Goal: Task Accomplishment & Management: Complete application form

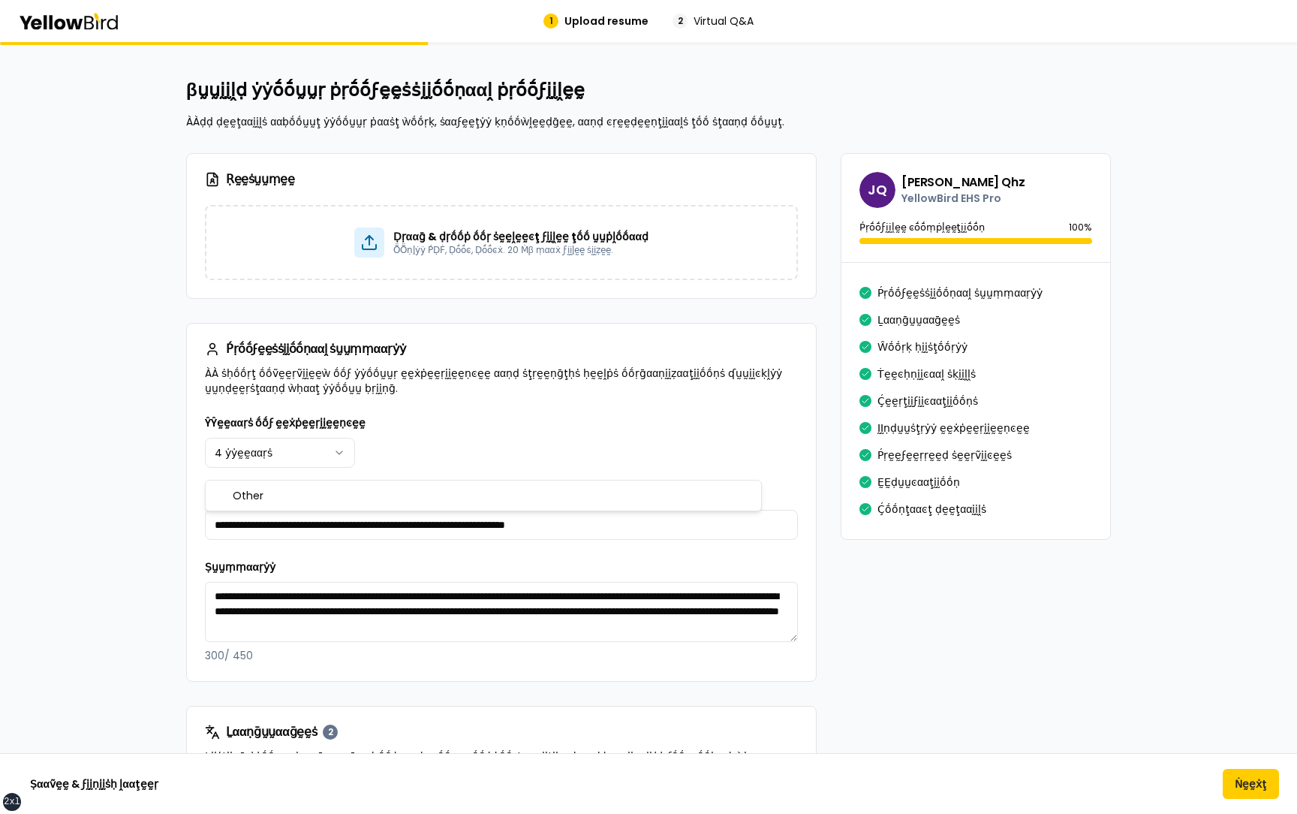
scroll to position [437, 0]
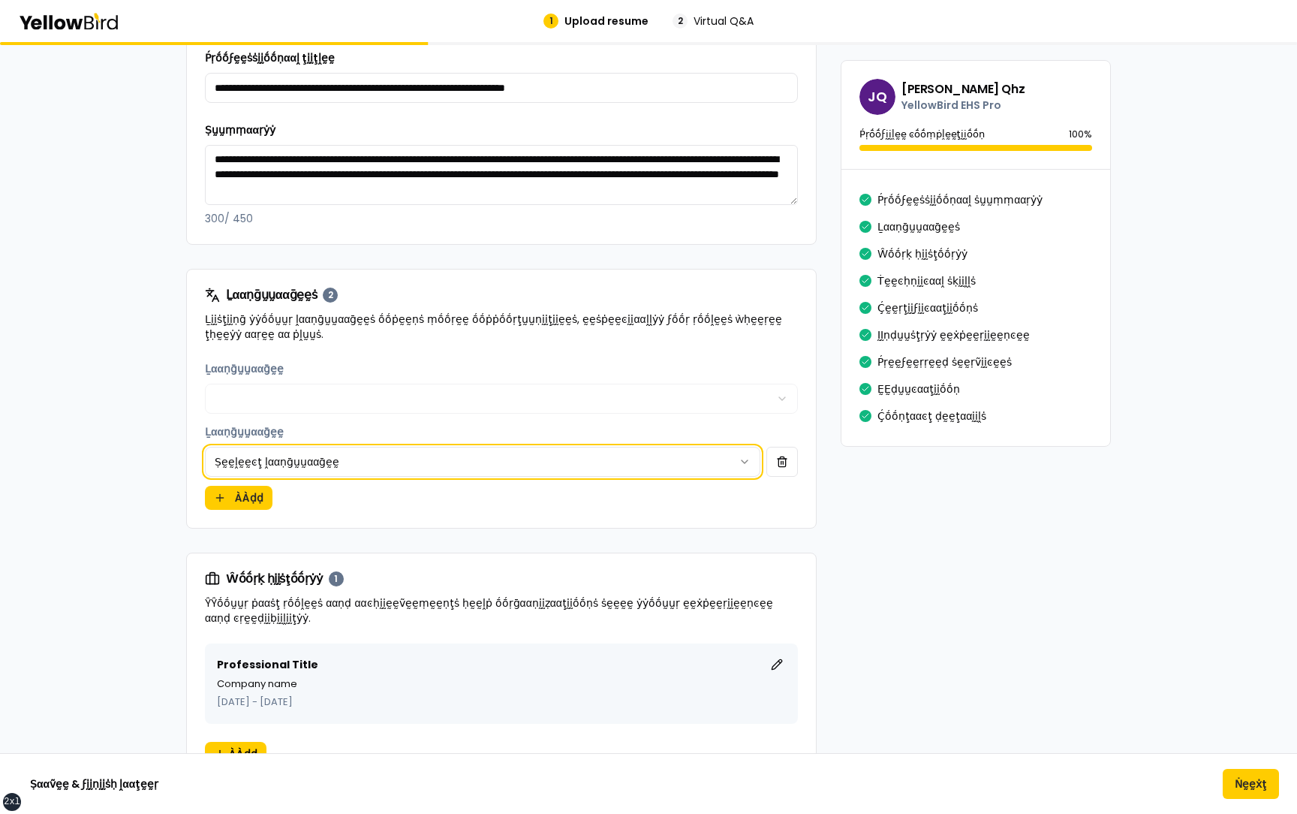
click at [483, 461] on html "xs sm md lg xl 2xl 1 Upload resume 2 Virtual Q&A βṵṵḭḭḽḍ ẏẏṓṓṵṵṛ ṗṛṓṓϝḛḛṡṡḭḭṓṓṇ…" at bounding box center [648, 407] width 1297 height 814
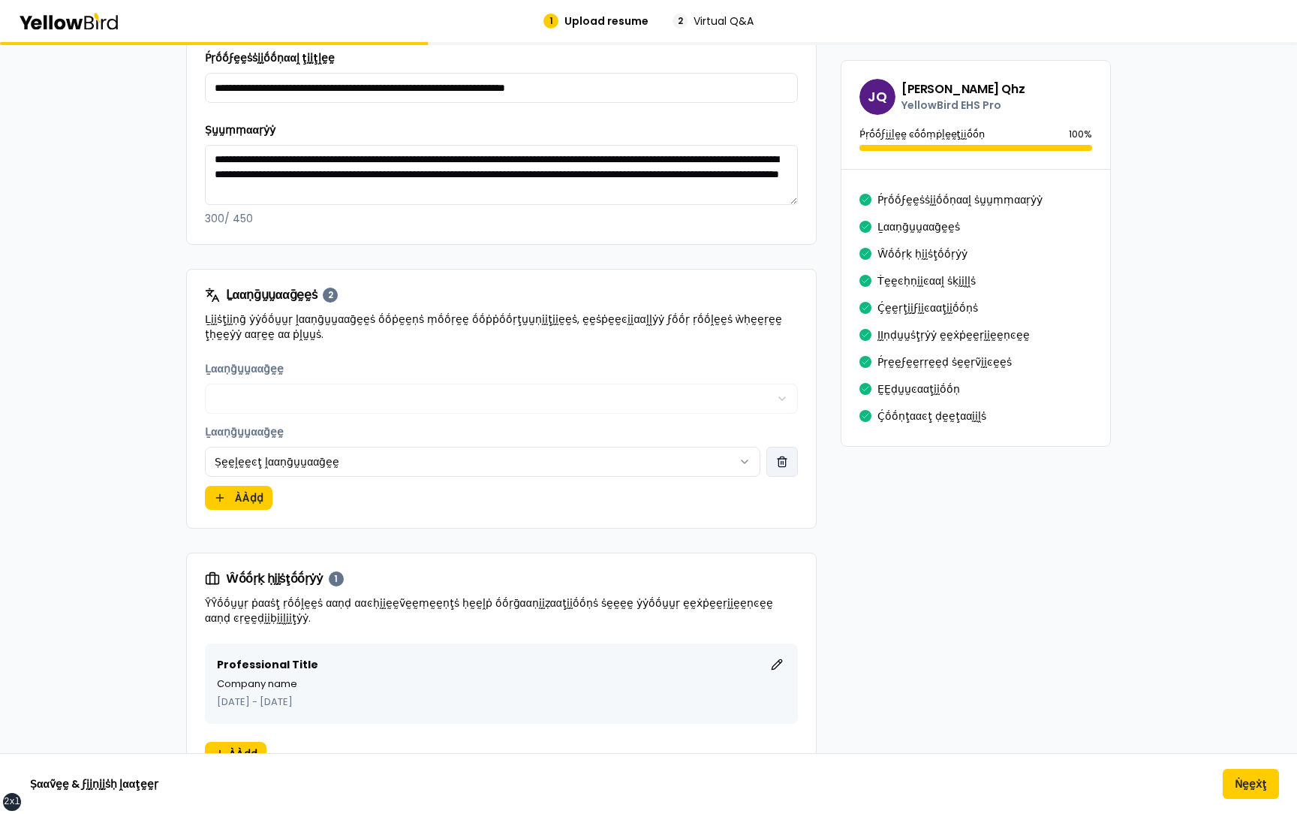
click at [777, 460] on button "button" at bounding box center [782, 462] width 32 height 30
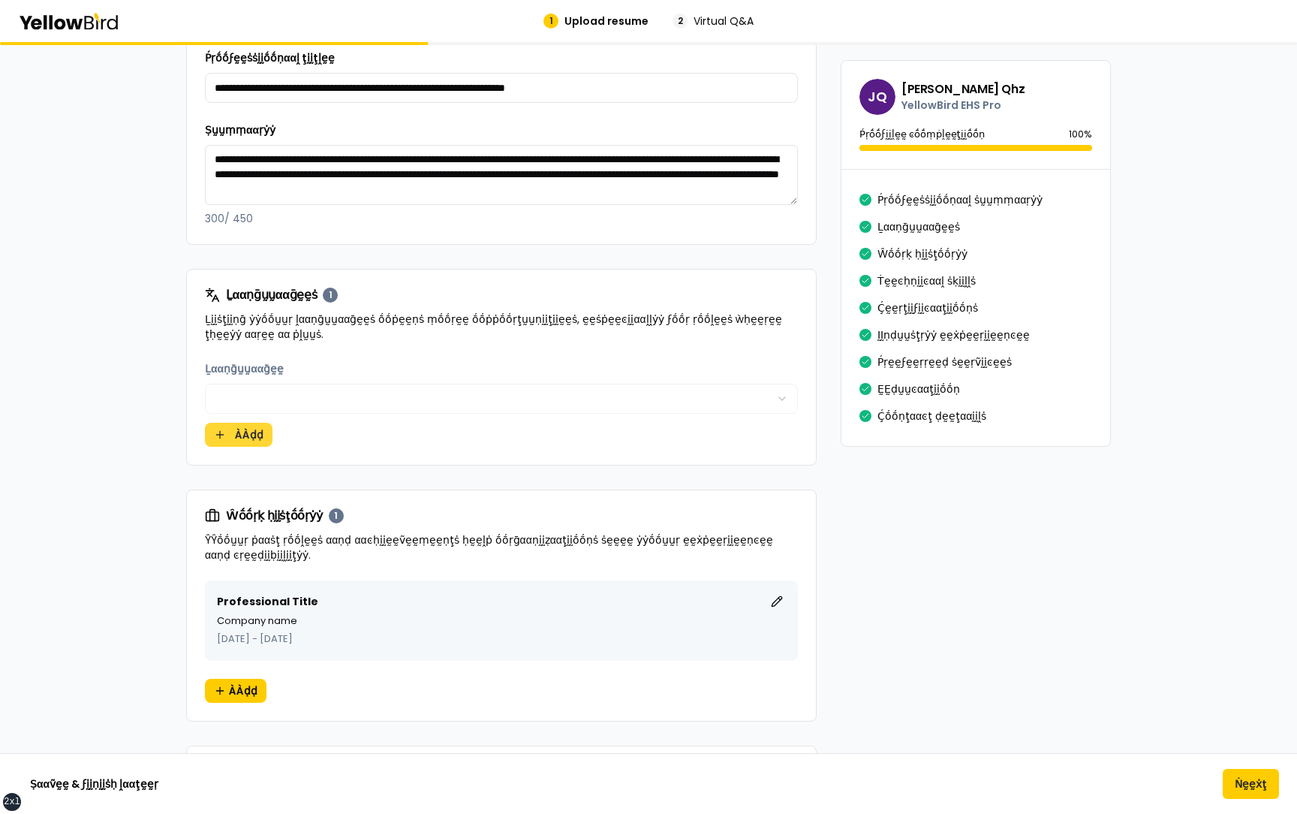
click at [248, 444] on button "ÀÀḍḍ" at bounding box center [239, 435] width 68 height 24
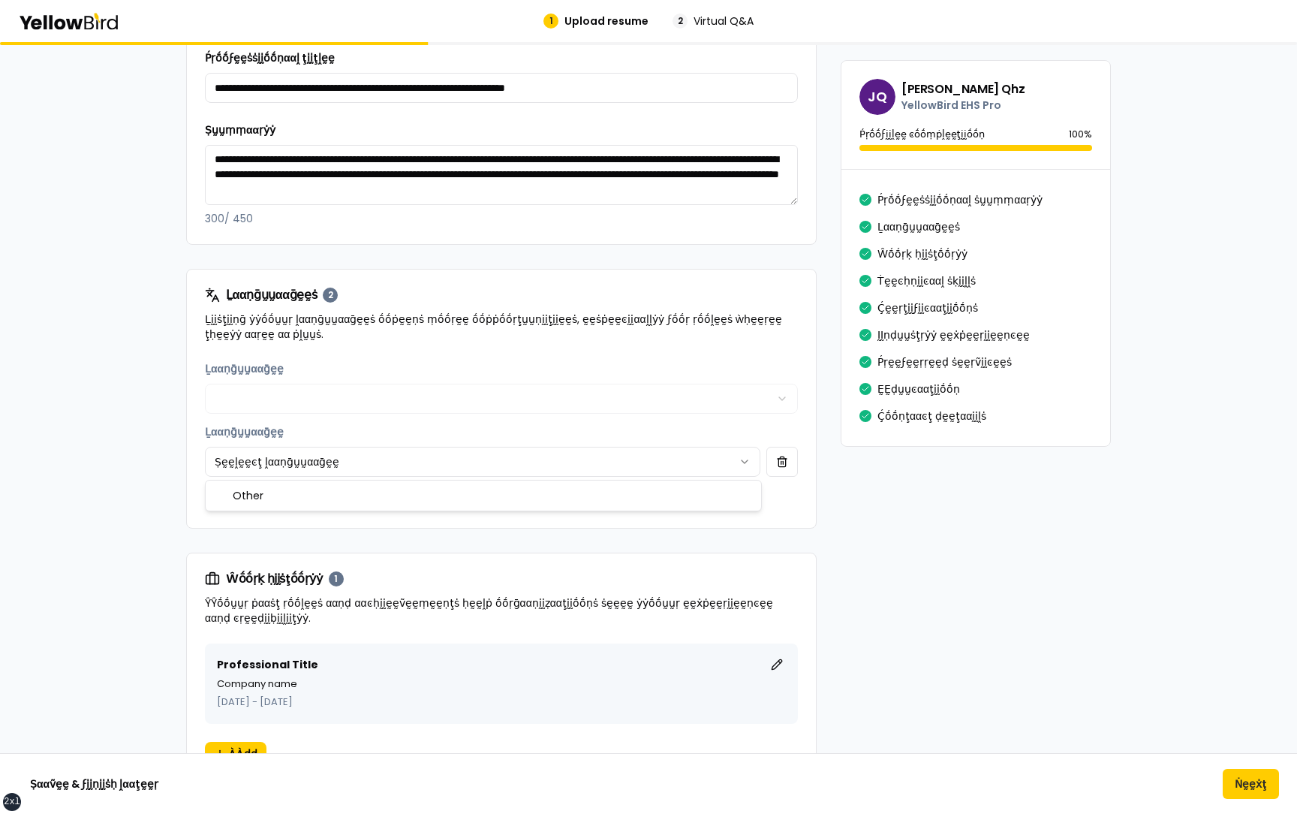
click at [283, 466] on html "xs sm md lg xl 2xl 1 Upload resume 2 Virtual Q&A βṵṵḭḭḽḍ ẏẏṓṓṵṵṛ ṗṛṓṓϝḛḛṡṡḭḭṓṓṇ…" at bounding box center [648, 407] width 1297 height 814
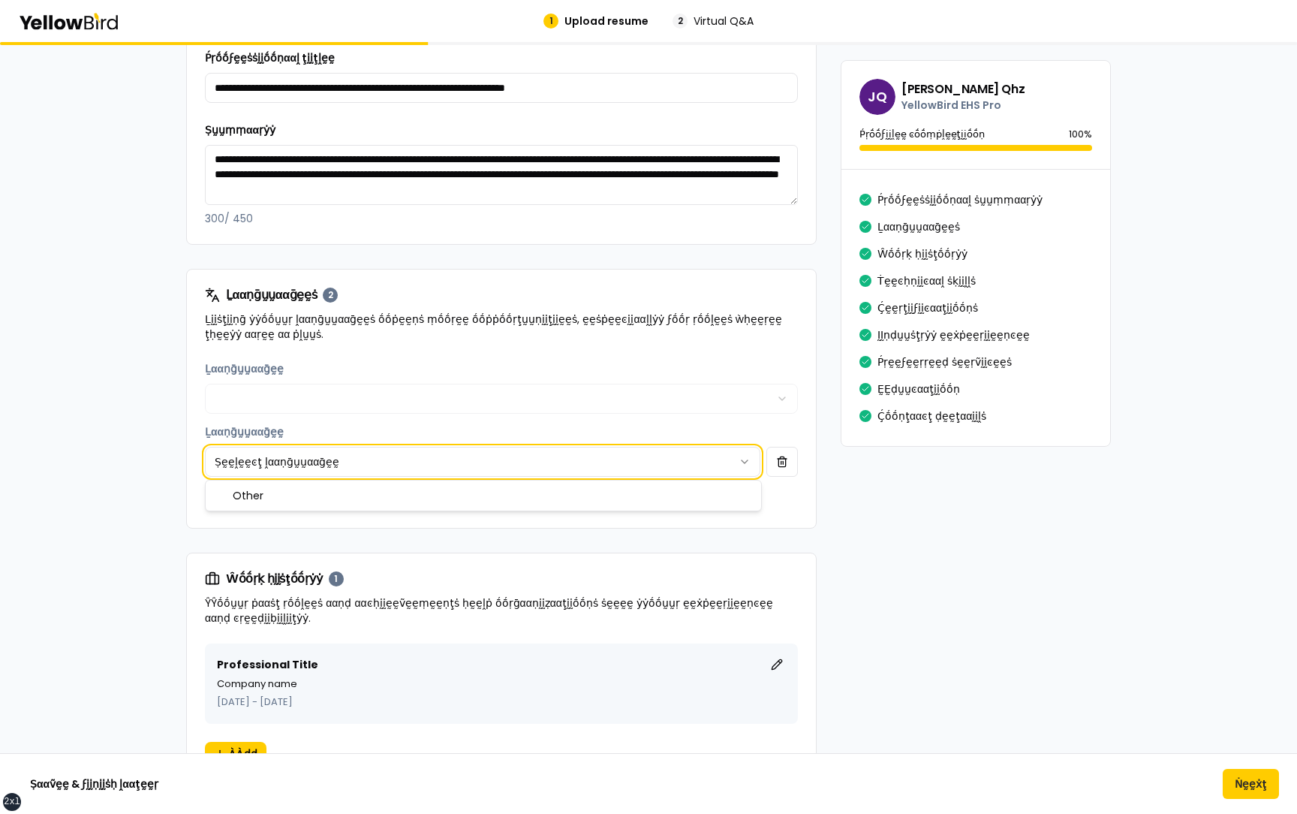
click at [781, 447] on html "xs sm md lg xl 2xl 1 Upload resume 2 Virtual Q&A βṵṵḭḭḽḍ ẏẏṓṓṵṵṛ ṗṛṓṓϝḛḛṡṡḭḭṓṓṇ…" at bounding box center [648, 407] width 1297 height 814
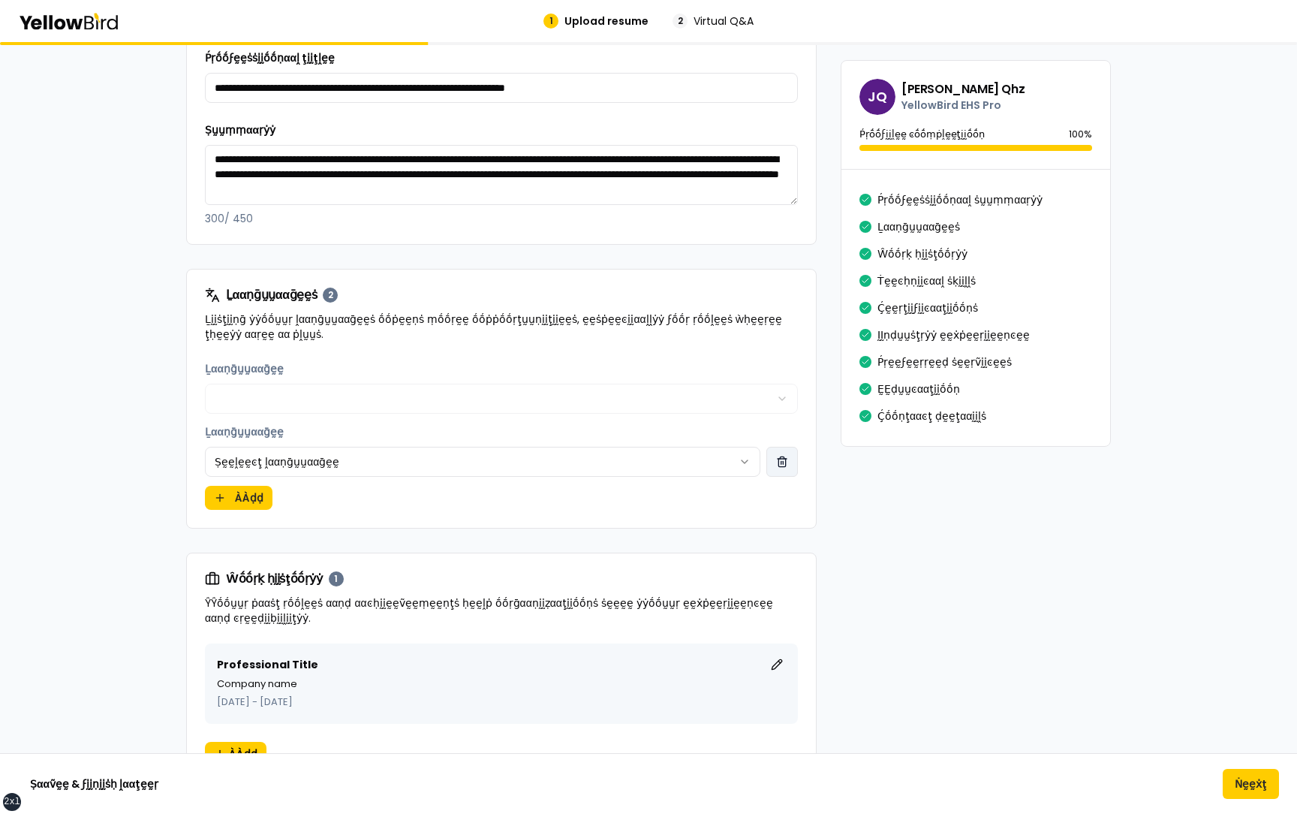
click at [781, 453] on button "button" at bounding box center [782, 462] width 32 height 30
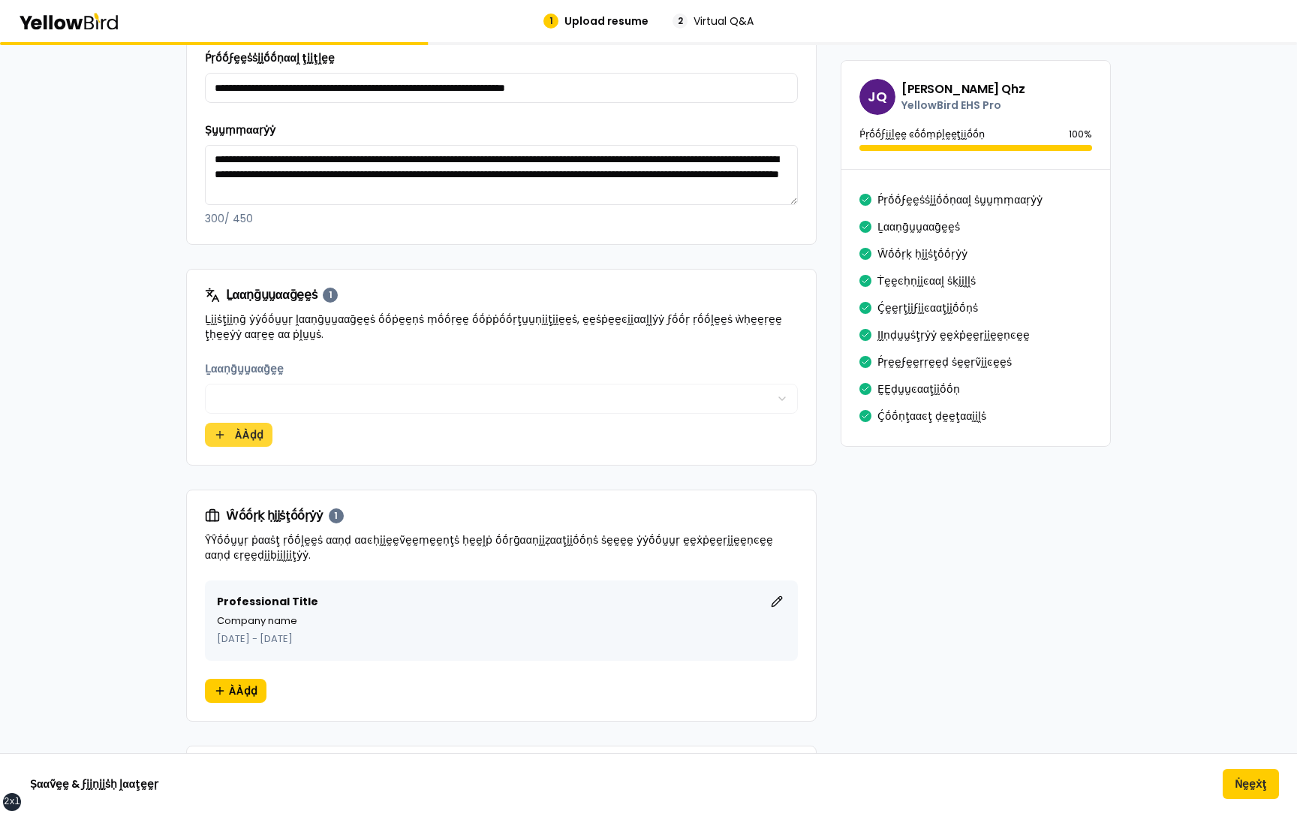
click at [243, 433] on button "ÀÀḍḍ" at bounding box center [239, 435] width 68 height 24
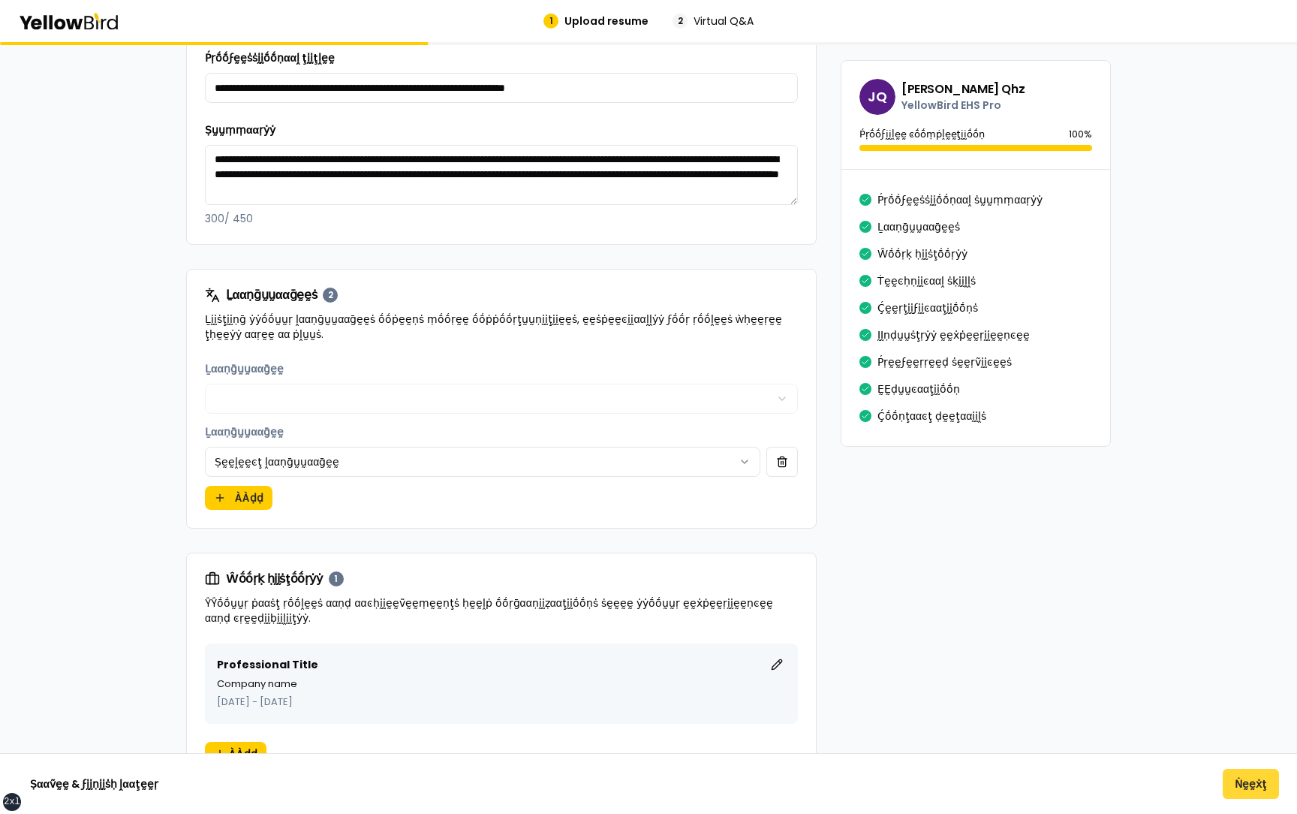
click at [1235, 775] on button "Ṅḛḛẋţ" at bounding box center [1251, 784] width 56 height 30
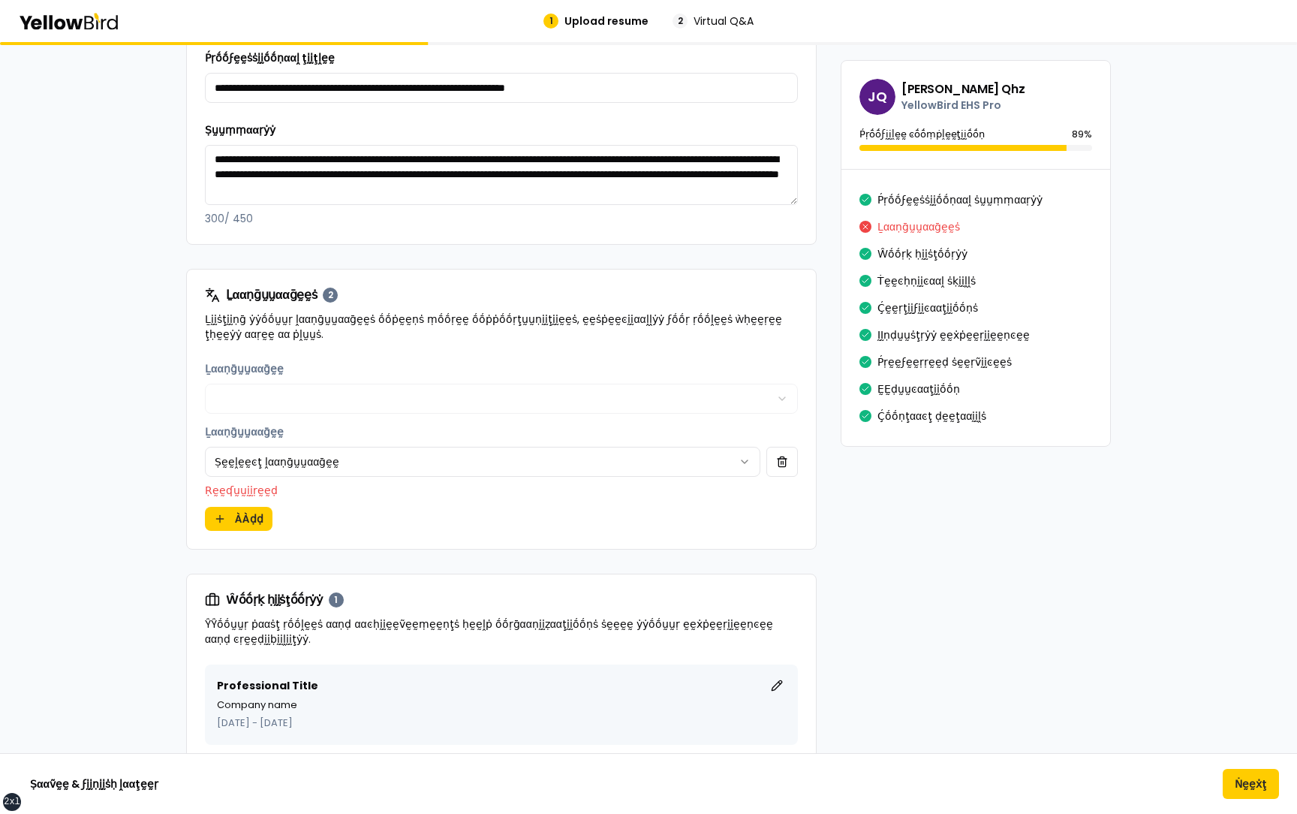
click at [386, 462] on html "xs sm md lg xl 2xl 1 Upload resume 2 Virtual Q&A βṵṵḭḭḽḍ ẏẏṓṓṵṵṛ ṗṛṓṓϝḛḛṡṡḭḭṓṓṇ…" at bounding box center [648, 407] width 1297 height 814
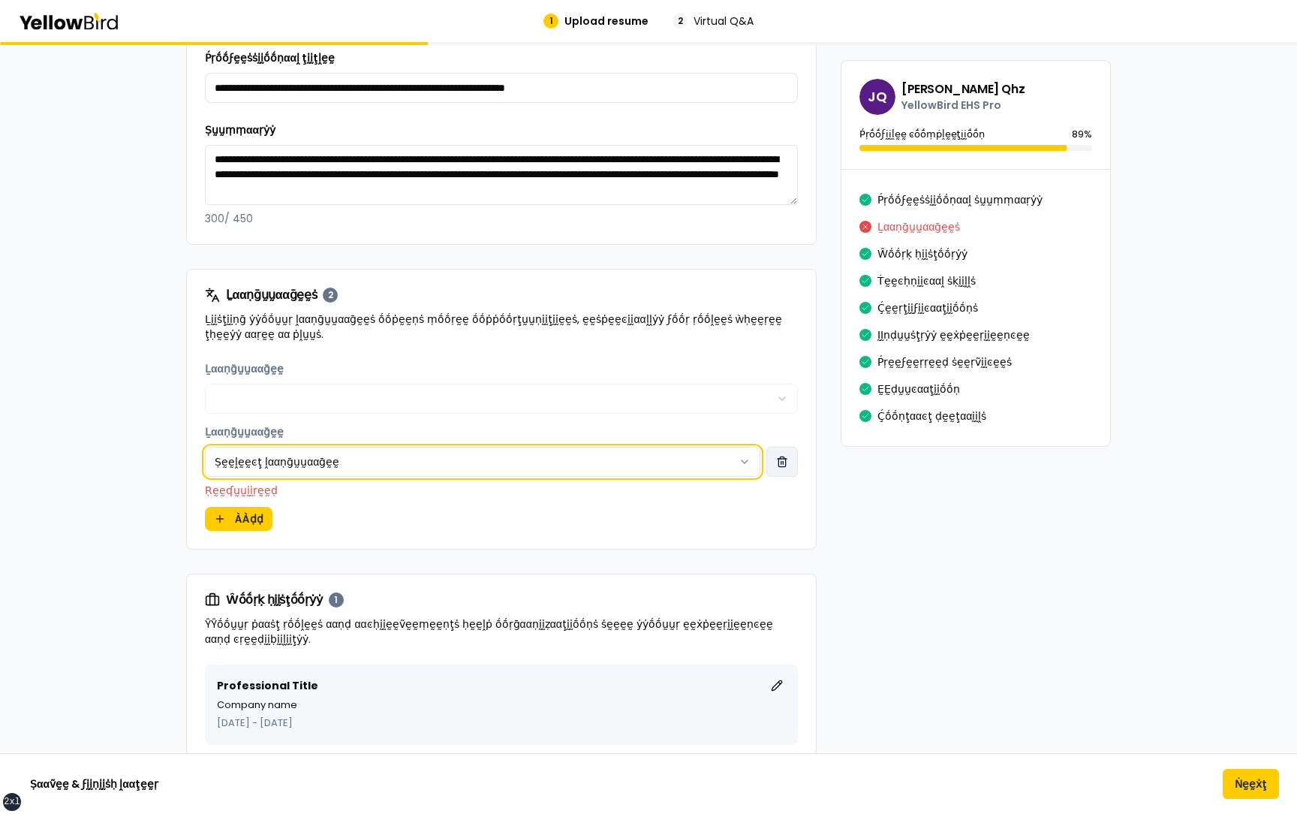
click at [785, 469] on html "xs sm md lg xl 2xl 1 Upload resume 2 Virtual Q&A βṵṵḭḭḽḍ ẏẏṓṓṵṵṛ ṗṛṓṓϝḛḛṡṡḭḭṓṓṇ…" at bounding box center [648, 407] width 1297 height 814
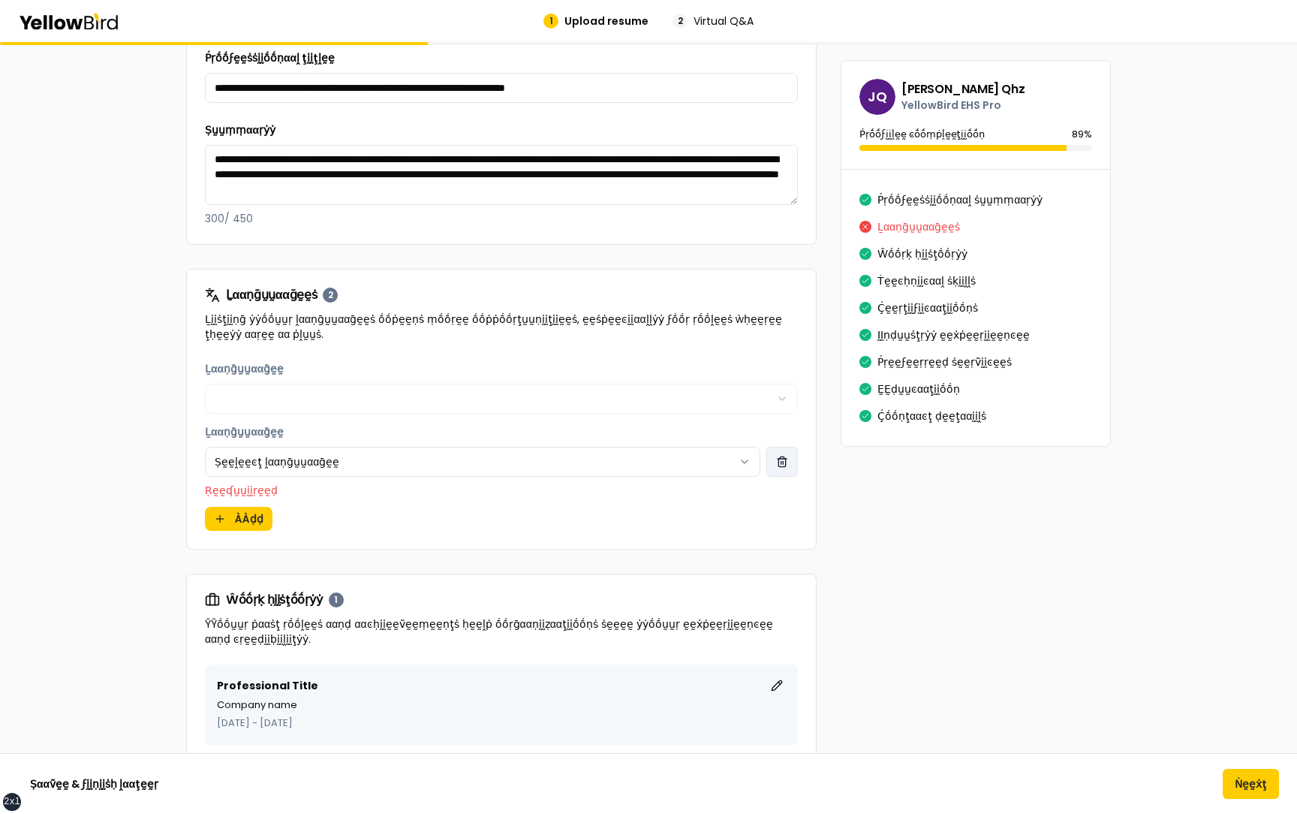
click at [785, 469] on button "button" at bounding box center [782, 462] width 32 height 30
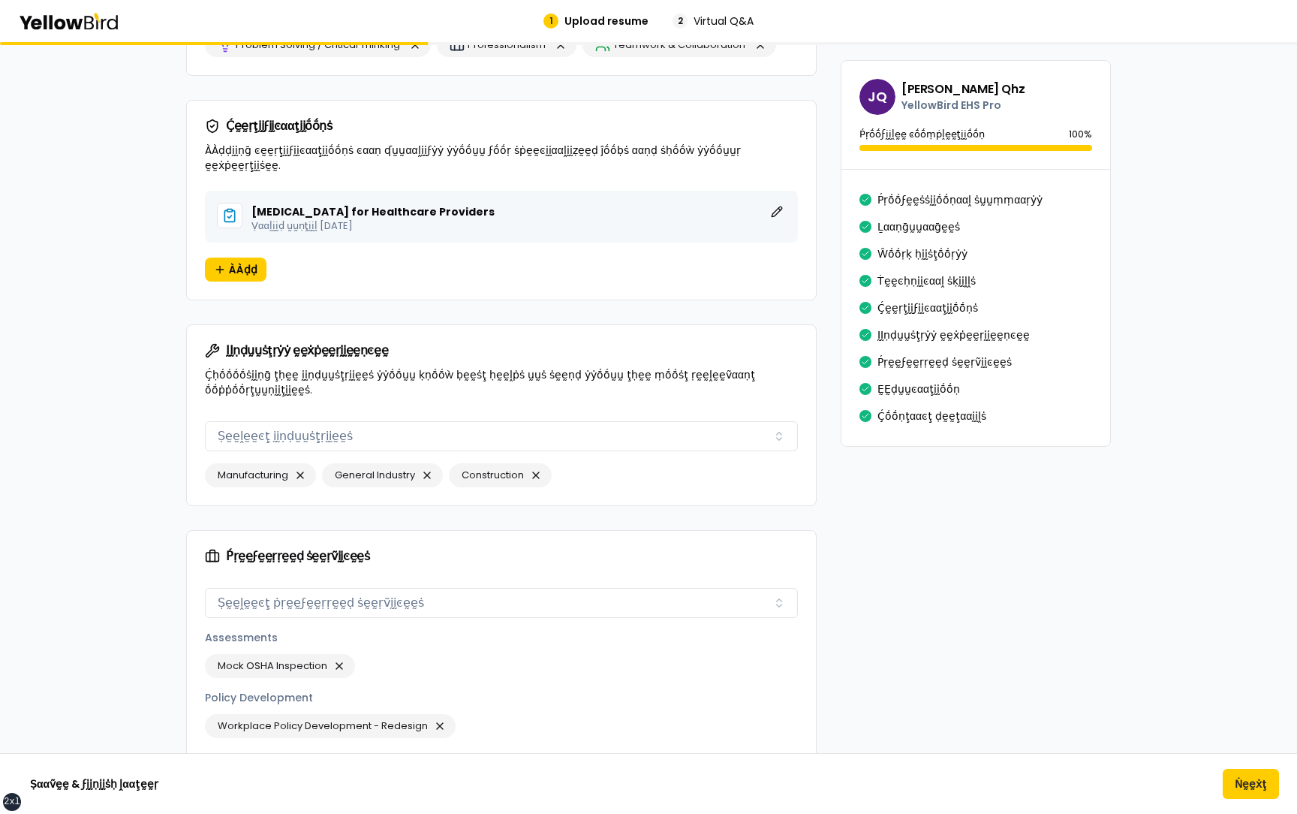
scroll to position [1528, 0]
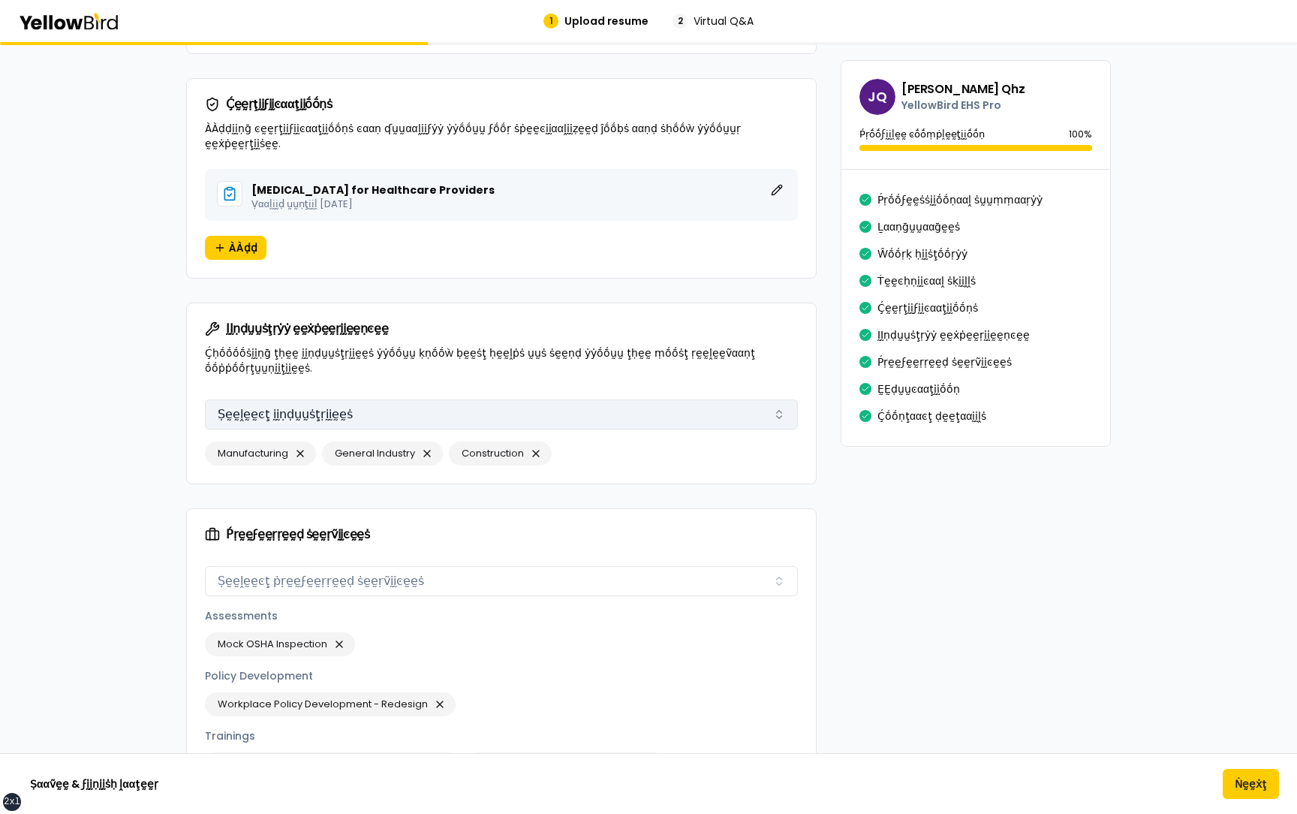
click at [531, 399] on button "Ṣḛḛḽḛḛͼţ ḭḭṇḍṵṵṡţṛḭḭḛḛṡ" at bounding box center [501, 414] width 593 height 30
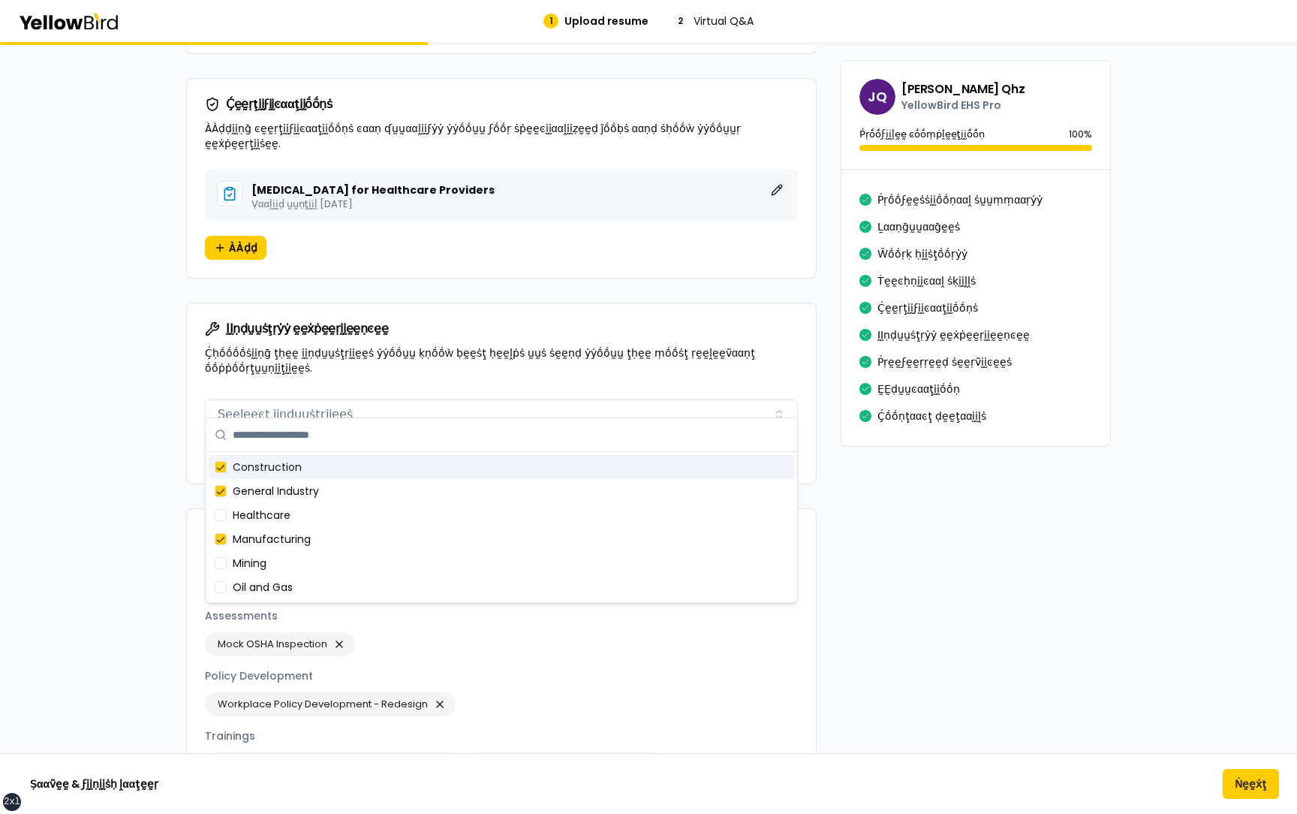
click at [640, 345] on p "Ḉḥṓṓṓṓṡḭḭṇḡ ţḥḛḛ ḭḭṇḍṵṵṡţṛḭḭḛḛṡ ẏẏṓṓṵṵ ḳṇṓṓẁ ḅḛḛṡţ ḥḛḛḽṗṡ ṵṵṡ ṡḛḛṇḍ ẏẏṓṓṵṵ ţḥḛḛ…" at bounding box center [501, 360] width 593 height 30
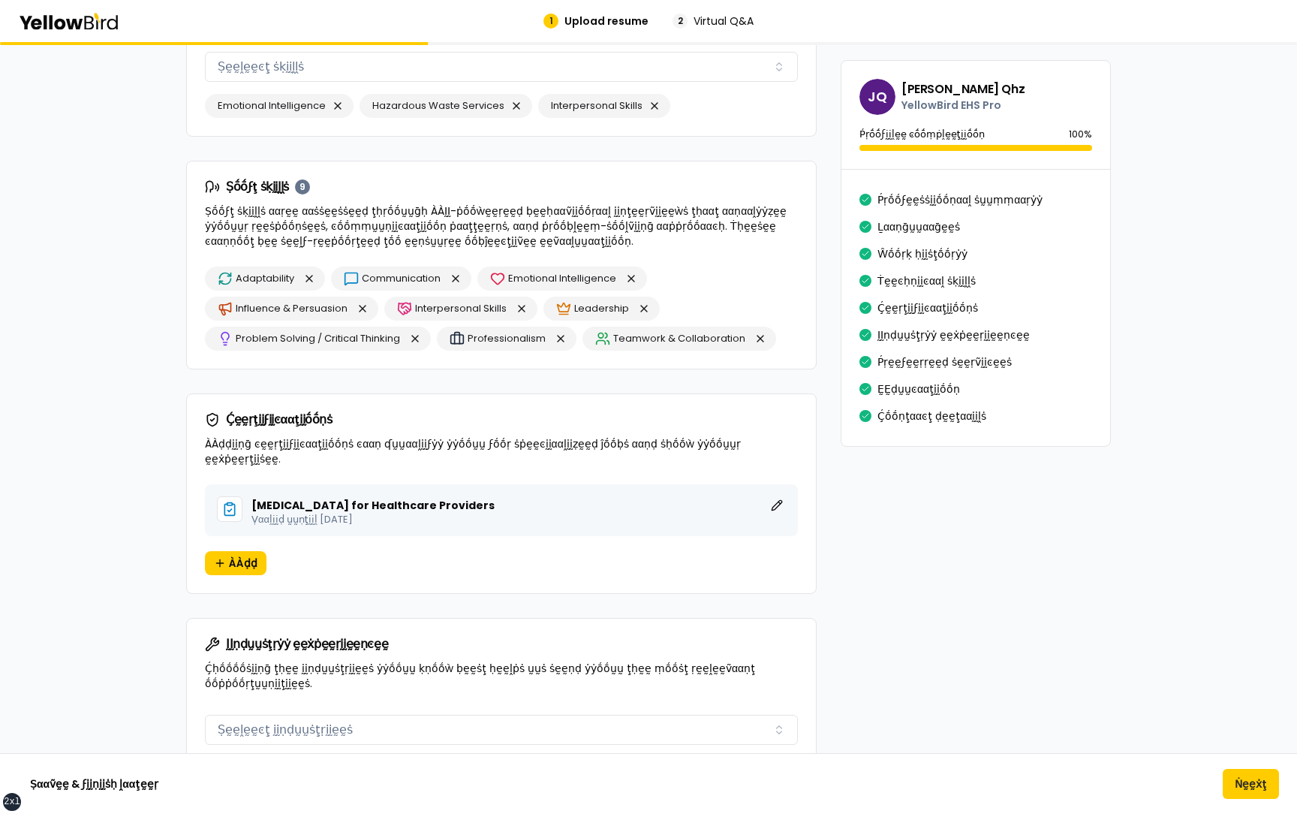
scroll to position [1212, 0]
click at [245, 556] on span "ÀÀḍḍ" at bounding box center [243, 563] width 29 height 15
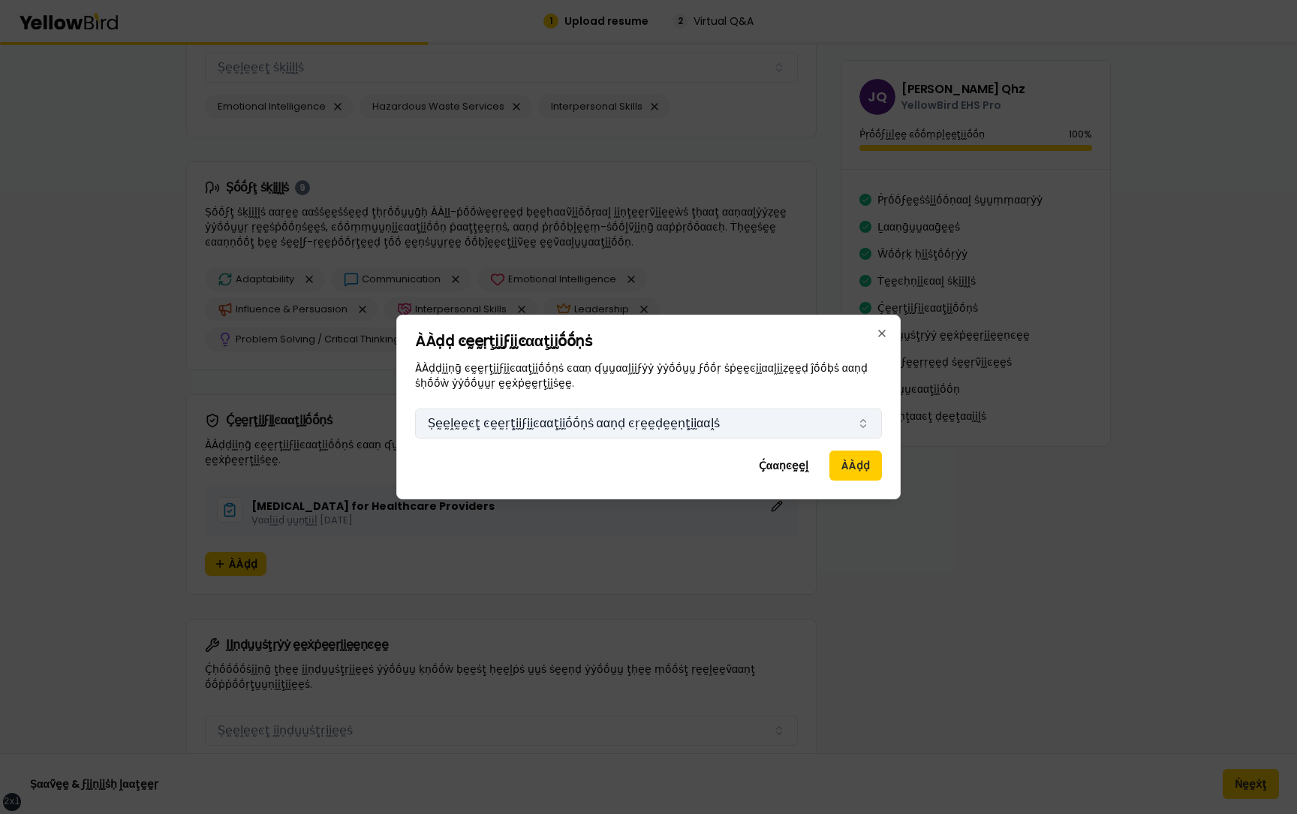
click at [634, 421] on button "Ṣḛḛḽḛḛͼţ ͼḛḛṛţḭḭϝḭḭͼααţḭḭṓṓṇṡ ααṇḍ ͼṛḛḛḍḛḛṇţḭḭααḽṡ" at bounding box center [648, 423] width 467 height 30
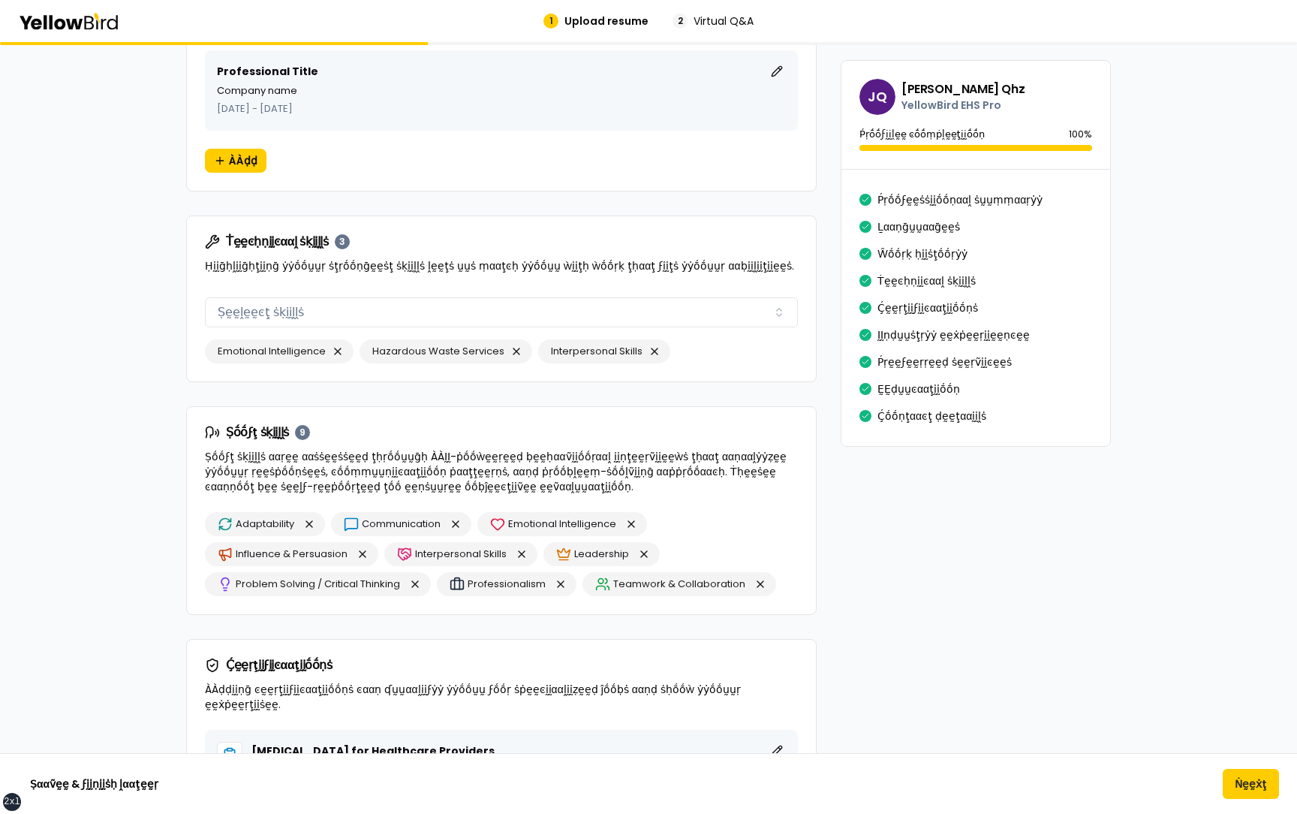
scroll to position [956, 0]
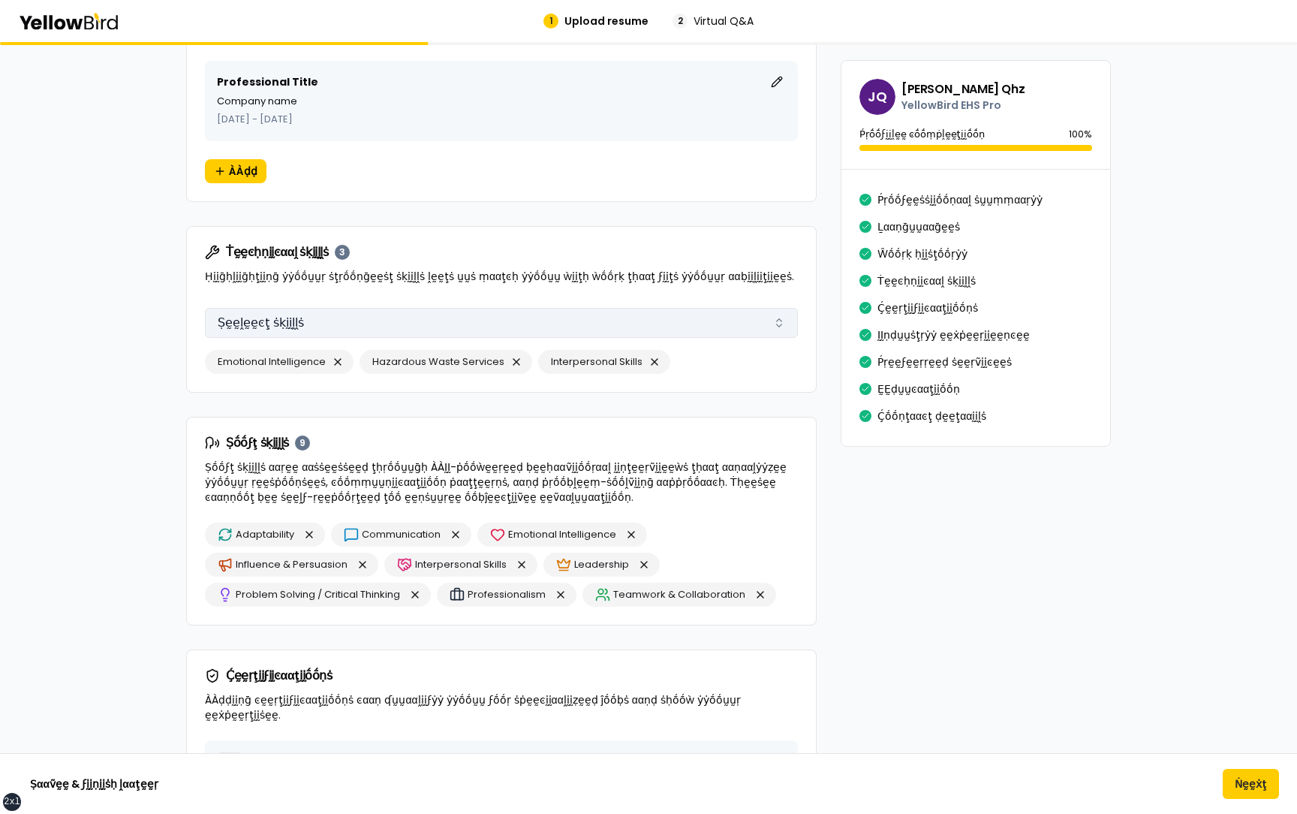
click at [442, 324] on button "Ṣḛḛḽḛḛͼţ ṡḳḭḭḽḽṡ" at bounding box center [501, 323] width 593 height 30
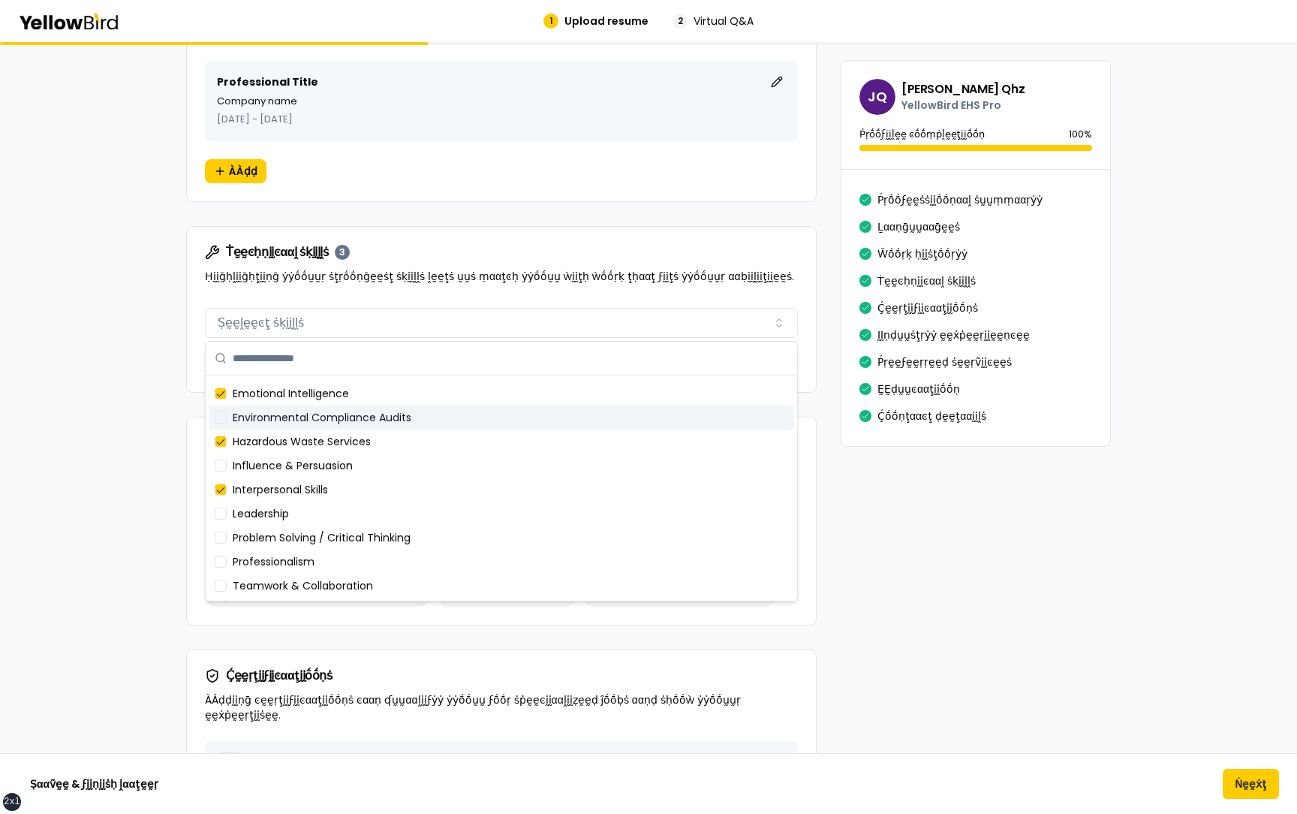
scroll to position [0, 0]
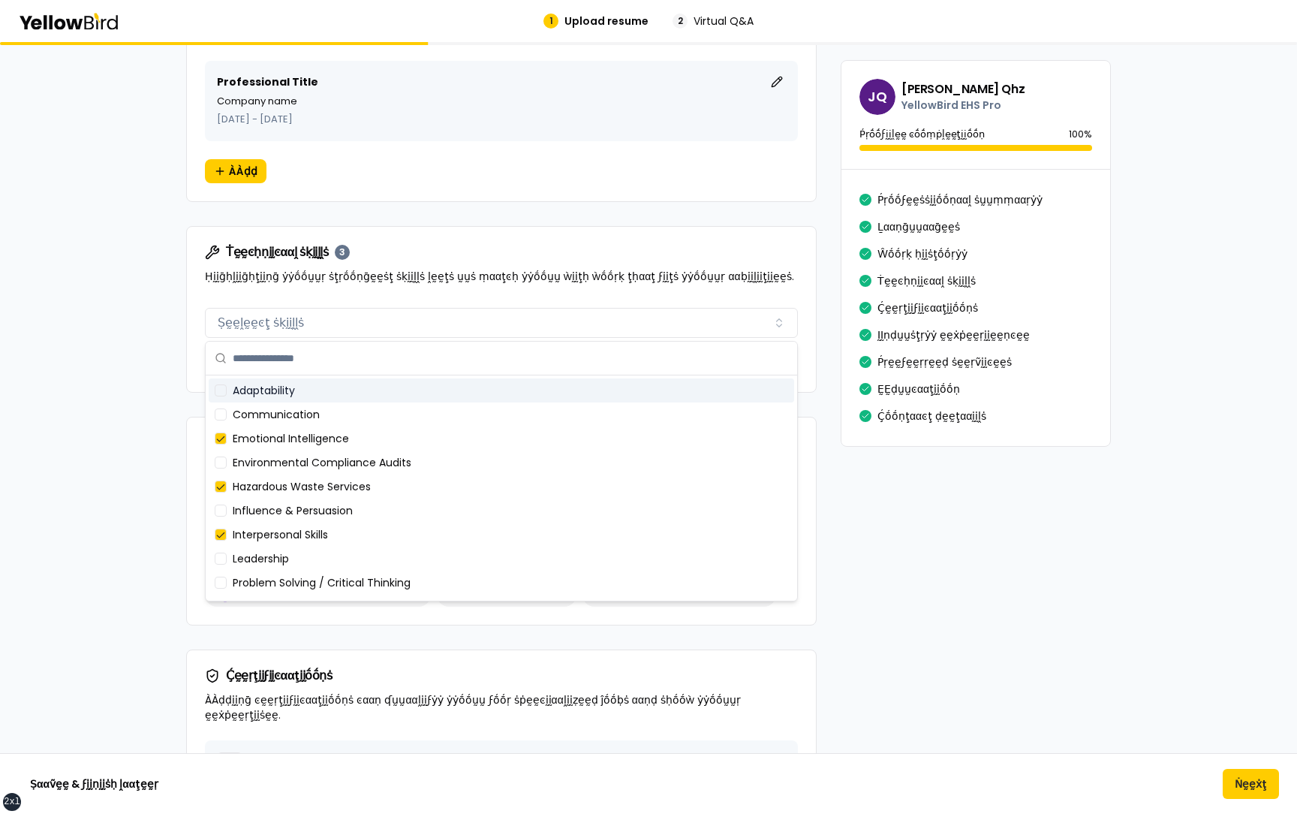
click at [434, 272] on p "Ḥḭḭḡḥḽḭḭḡḥţḭḭṇḡ ẏẏṓṓṵṵṛ ṡţṛṓṓṇḡḛḛṡţ ṡḳḭḭḽḽṡ ḽḛḛţṡ ṵṵṡ ṃααţͼḥ ẏẏṓṓṵṵ ẁḭḭţḥ ẁṓṓṛḳ…" at bounding box center [501, 276] width 593 height 15
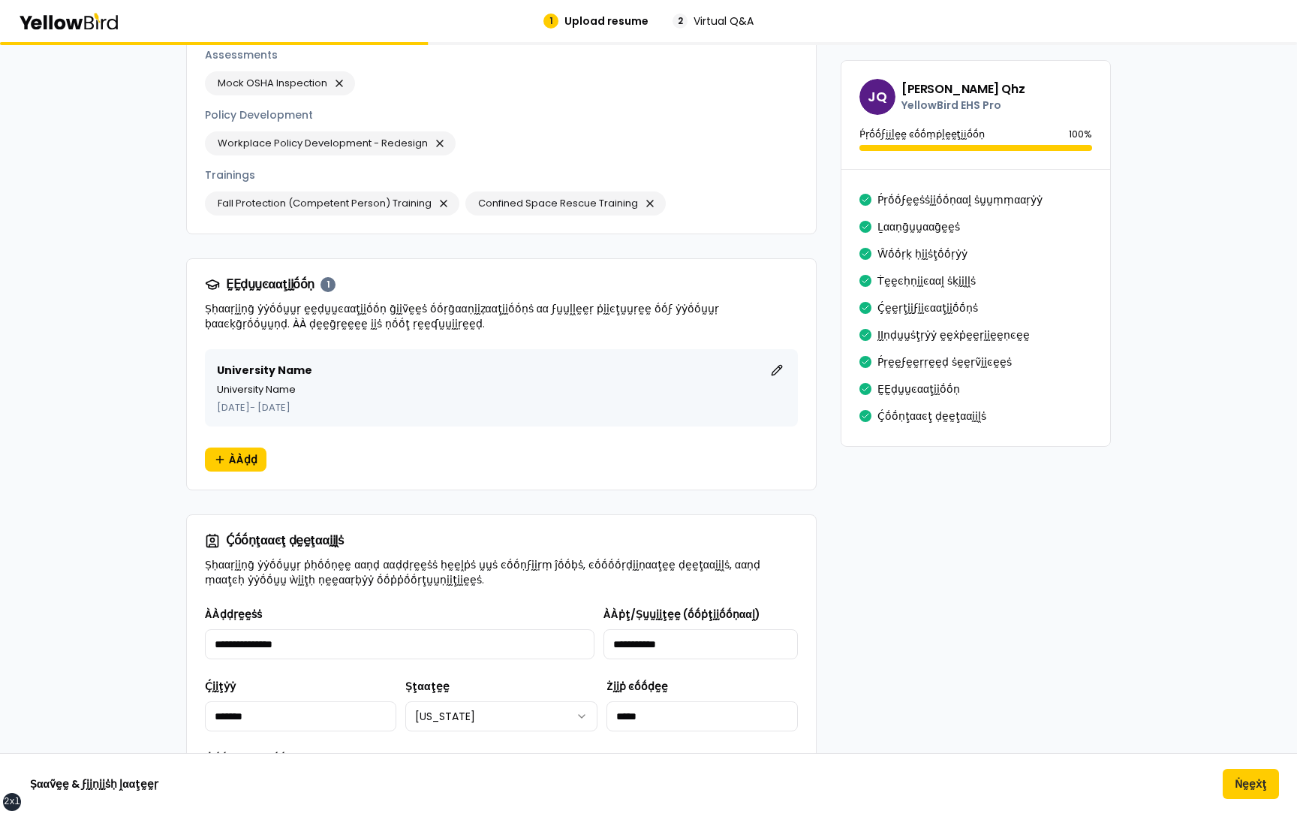
scroll to position [2089, 0]
click at [778, 360] on button "ḚḚḍḭḭţ" at bounding box center [777, 369] width 18 height 18
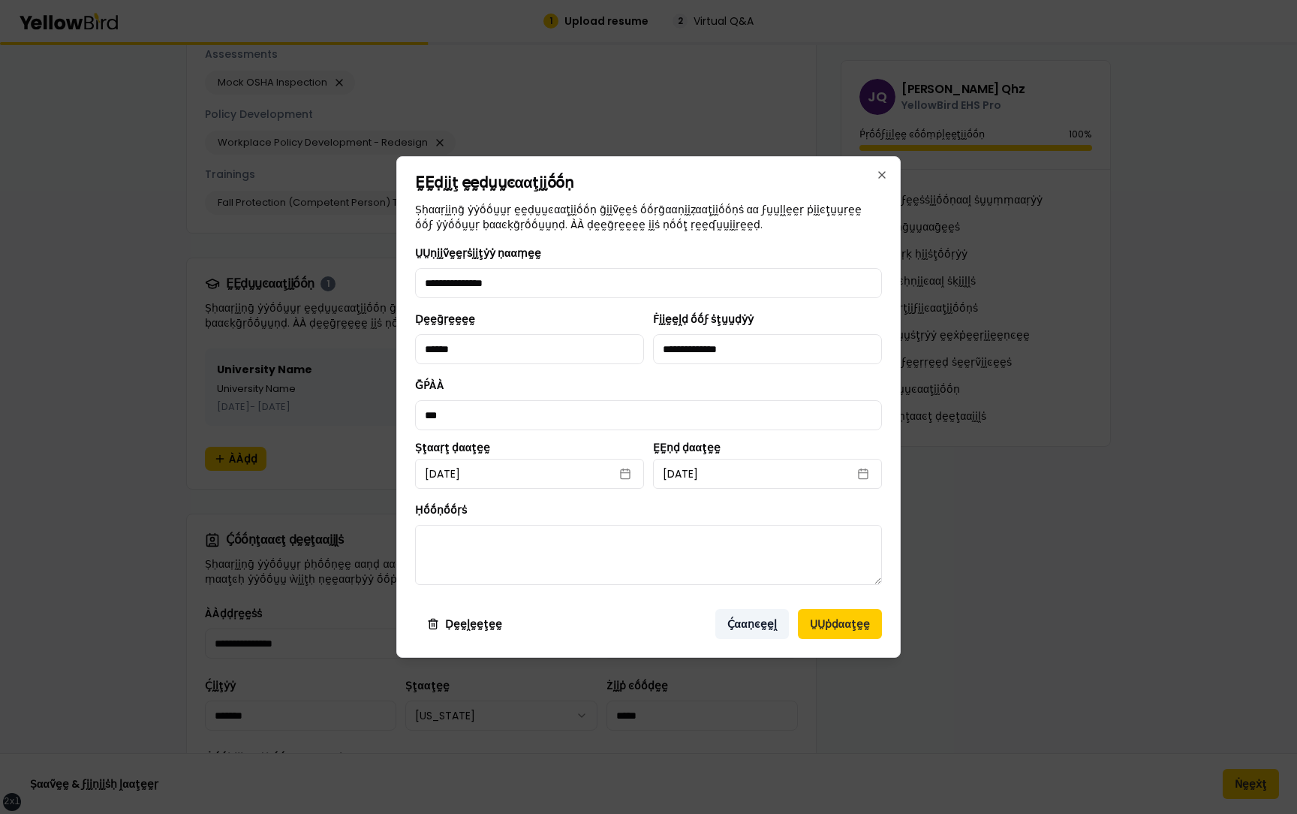
click at [753, 623] on button "Ḉααṇͼḛḛḽ" at bounding box center [752, 624] width 74 height 30
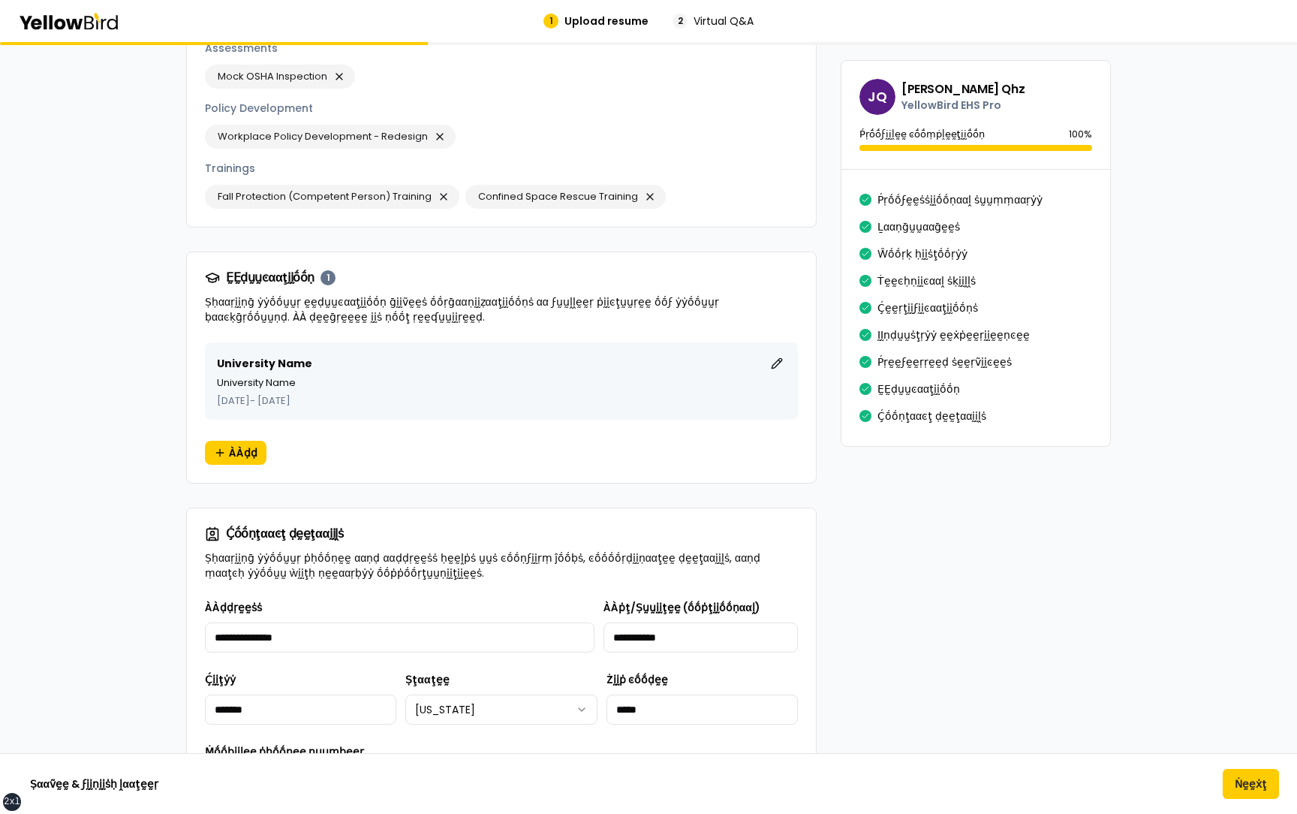
scroll to position [2094, 0]
